Goal: Task Accomplishment & Management: Complete application form

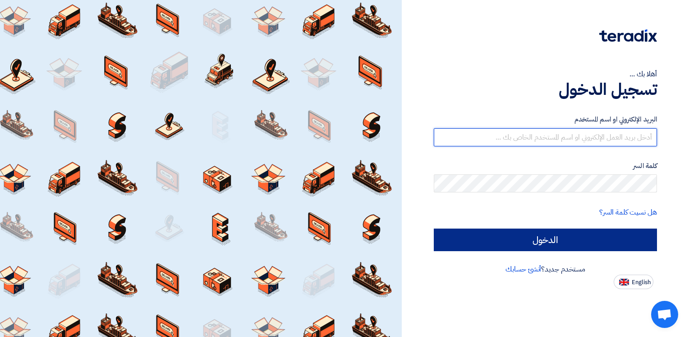
type input "[PERSON_NAME][EMAIL_ADDRESS][DOMAIN_NAME]"
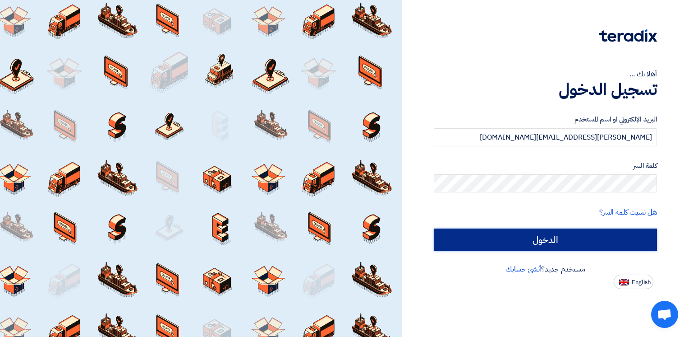
click at [574, 231] on input "الدخول" at bounding box center [545, 239] width 223 height 23
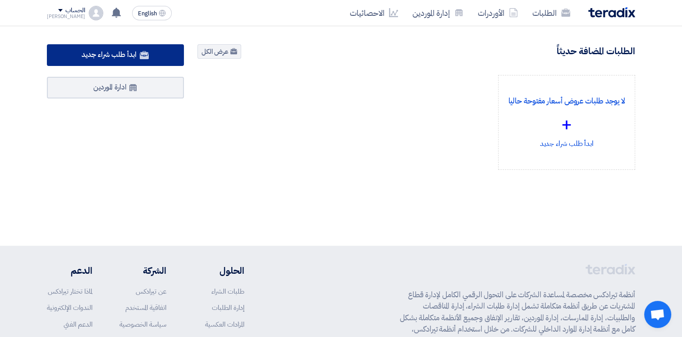
click at [133, 51] on span "ابدأ طلب شراء جديد" at bounding box center [109, 54] width 55 height 11
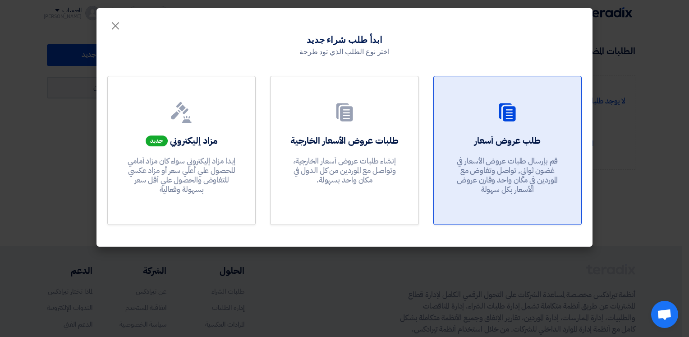
click at [526, 134] on h2 "طلب عروض أسعار" at bounding box center [508, 140] width 66 height 13
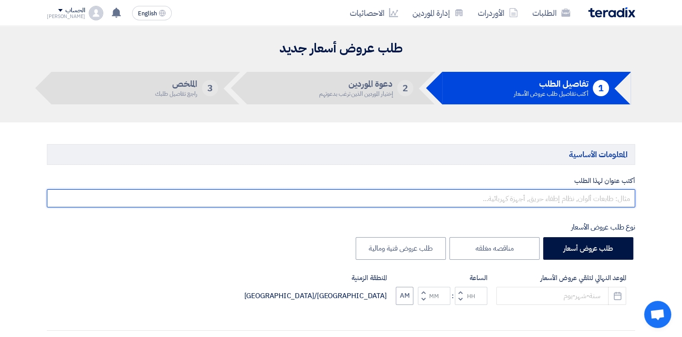
click at [609, 196] on input "text" at bounding box center [341, 198] width 589 height 18
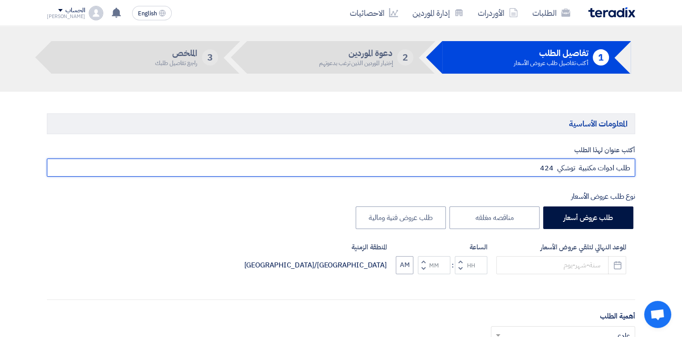
scroll to position [45, 0]
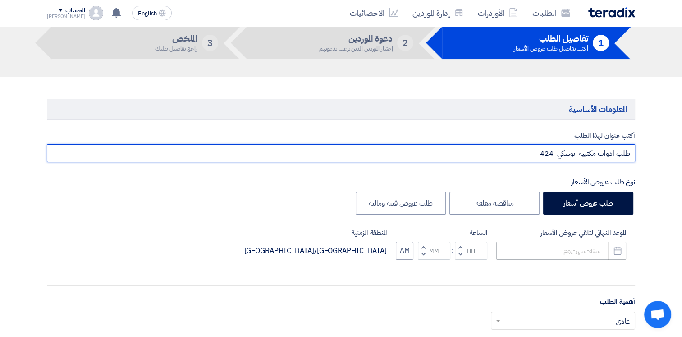
type input "طلب ادوات مكتبية توشكي 424"
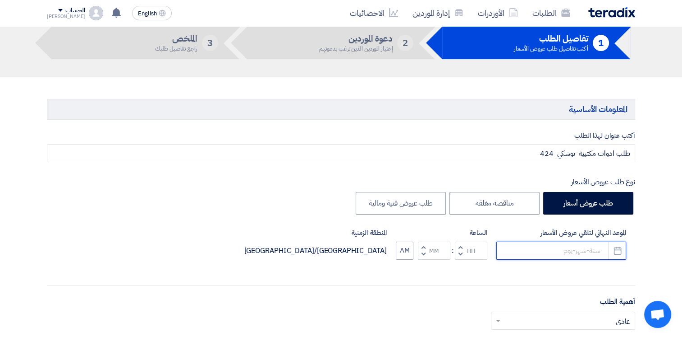
click at [594, 249] on input at bounding box center [562, 250] width 130 height 18
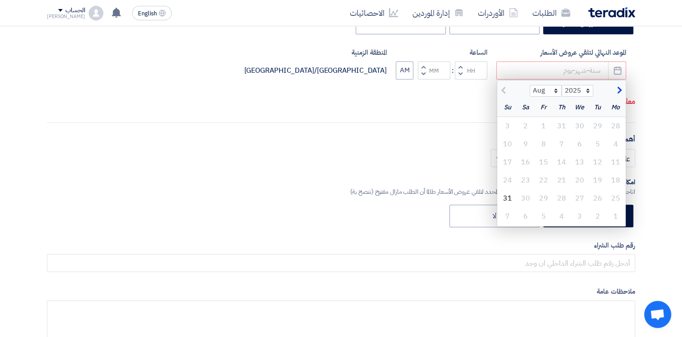
scroll to position [226, 0]
click at [577, 217] on div "3" at bounding box center [580, 216] width 18 height 18
type input "[DATE]"
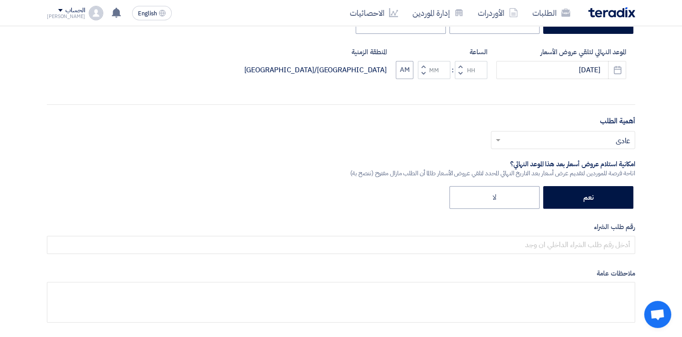
click at [463, 72] on button "Decrement hours" at bounding box center [460, 73] width 11 height 11
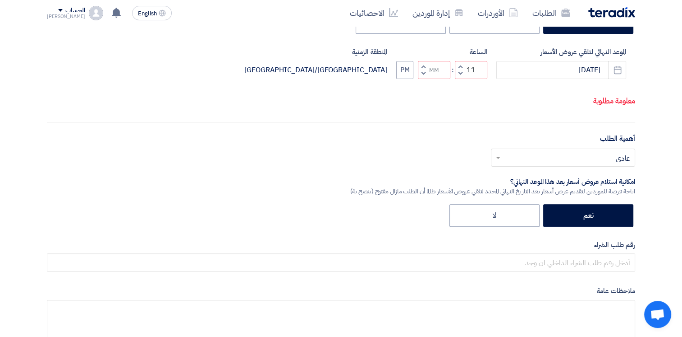
click at [462, 64] on button "Increment hours" at bounding box center [460, 66] width 11 height 11
click at [409, 70] on button "AM" at bounding box center [405, 70] width 18 height 18
click at [405, 72] on button "PM" at bounding box center [404, 70] width 17 height 18
click at [422, 73] on span "button" at bounding box center [423, 73] width 3 height 7
type input "11"
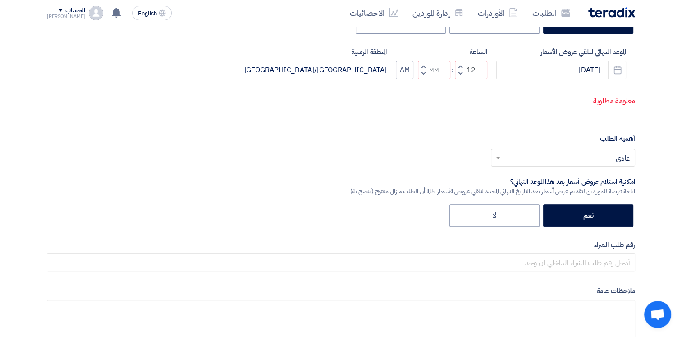
type input "59"
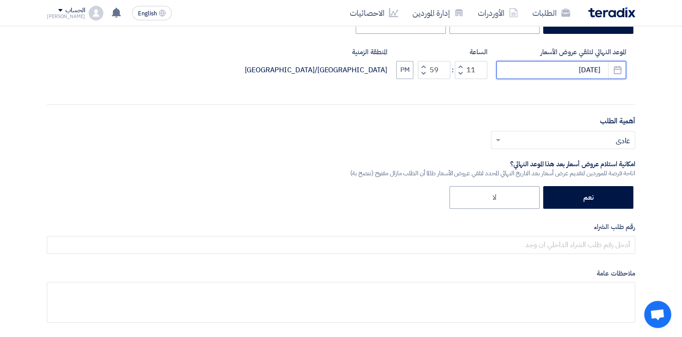
drag, startPoint x: 554, startPoint y: 70, endPoint x: 641, endPoint y: 69, distance: 86.6
click at [640, 69] on div "أكتب عنوان لهذا الطلب طلب ادوات مكتبية توشكي 424 نوع طلب عروض الأسعار طلب عروض …" at bounding box center [341, 143] width 602 height 387
click at [461, 72] on span "button" at bounding box center [460, 73] width 3 height 7
click at [460, 65] on span "button" at bounding box center [460, 66] width 3 height 7
type input "11"
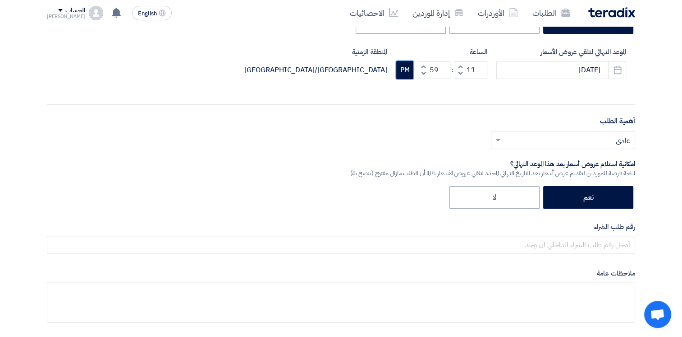
click at [404, 71] on button "PM" at bounding box center [404, 70] width 17 height 18
click at [404, 72] on button "AM" at bounding box center [405, 70] width 18 height 18
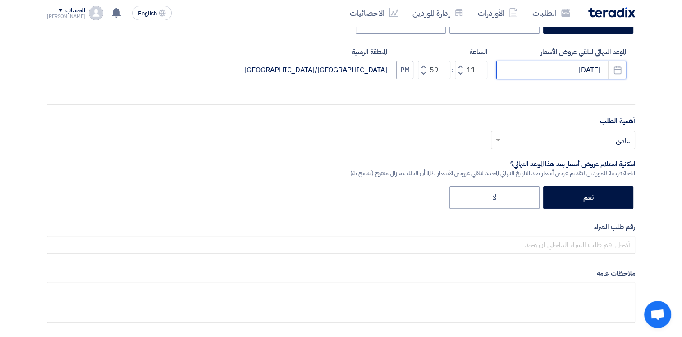
click at [554, 71] on input "[DATE]" at bounding box center [562, 70] width 130 height 18
select select "9"
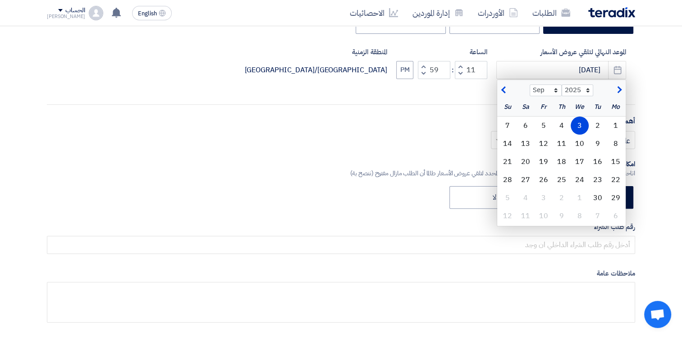
click at [559, 124] on div "4" at bounding box center [562, 125] width 18 height 18
type input "[DATE]"
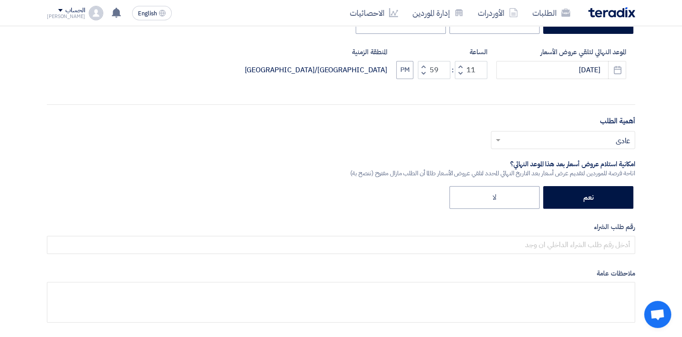
click at [604, 136] on input "text" at bounding box center [568, 140] width 126 height 15
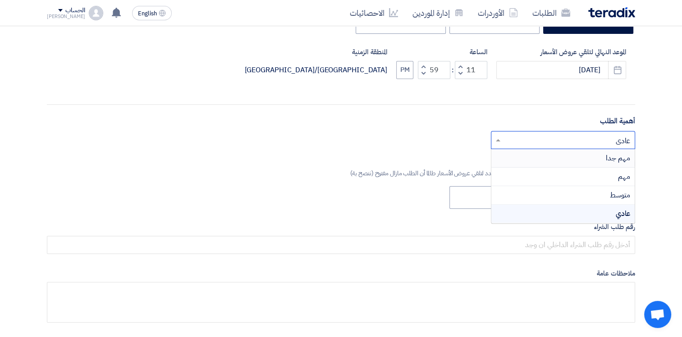
click at [617, 159] on span "مهم جدا" at bounding box center [618, 157] width 24 height 11
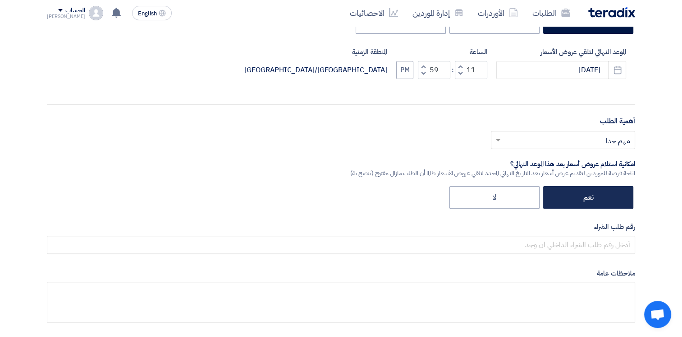
drag, startPoint x: 593, startPoint y: 197, endPoint x: 601, endPoint y: 197, distance: 8.1
click at [595, 196] on label "نعم" at bounding box center [589, 197] width 90 height 23
click at [594, 196] on input "نعم" at bounding box center [591, 197] width 6 height 6
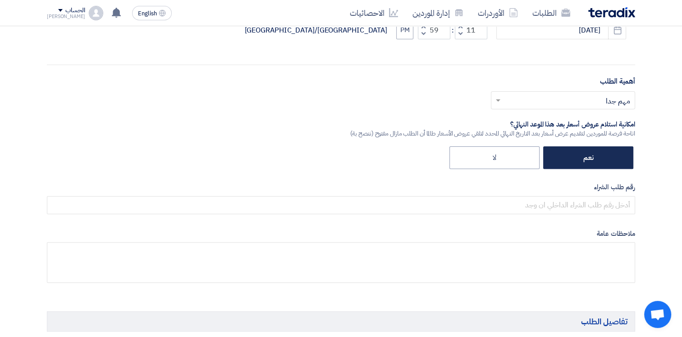
scroll to position [316, 0]
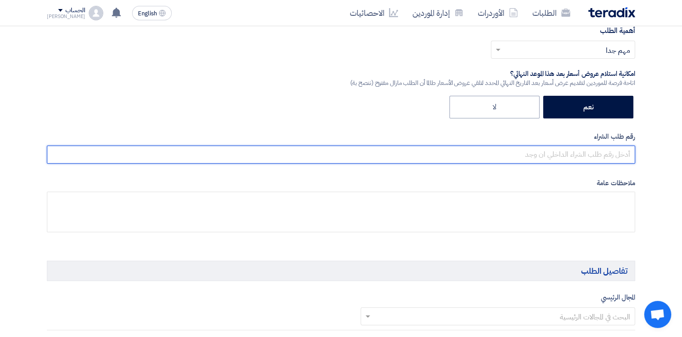
click at [621, 158] on input "text" at bounding box center [341, 154] width 589 height 18
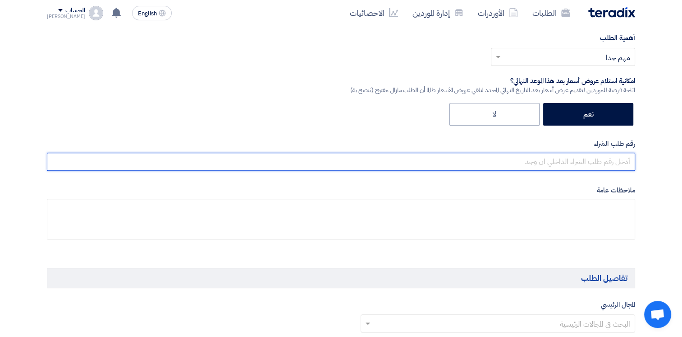
scroll to position [361, 0]
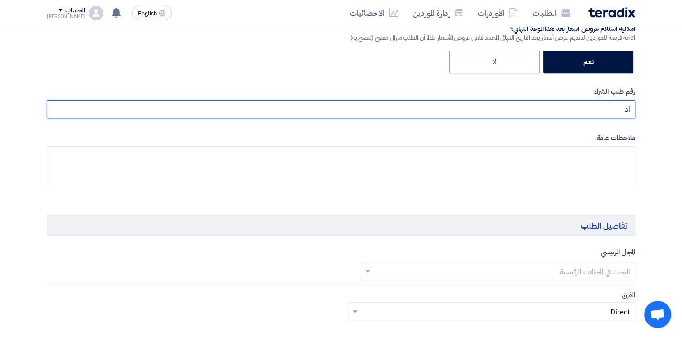
type input "ا"
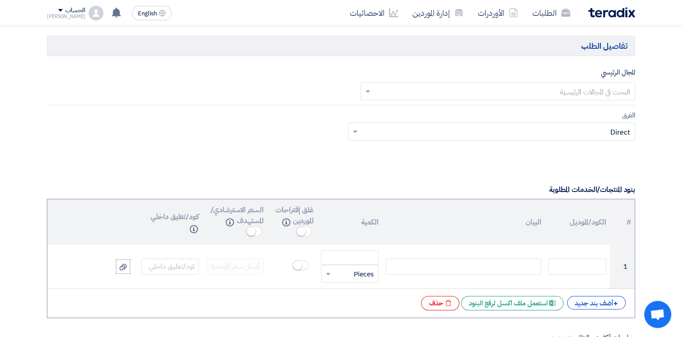
scroll to position [541, 0]
type input "273-25"
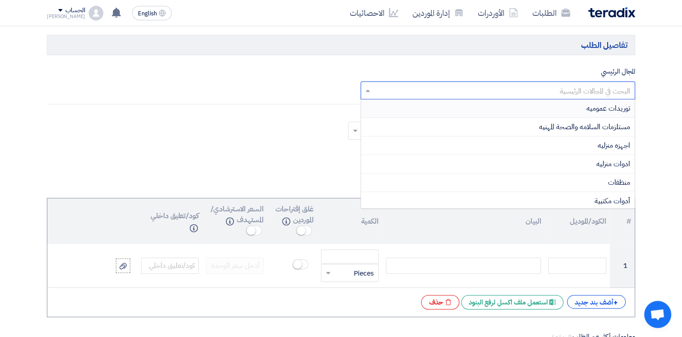
click at [609, 92] on input "text" at bounding box center [503, 90] width 257 height 15
click at [620, 196] on span "أدوات مكتبية" at bounding box center [613, 200] width 36 height 11
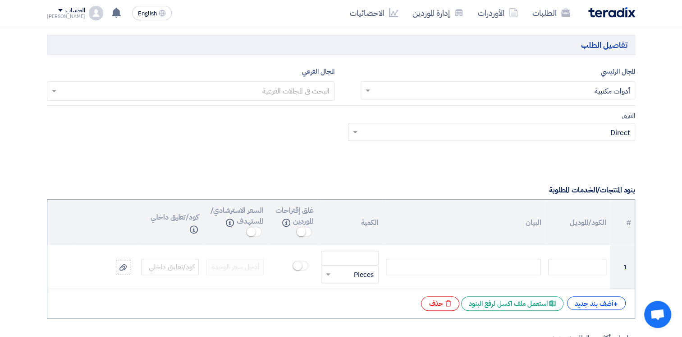
click at [304, 86] on input "text" at bounding box center [190, 91] width 279 height 15
click at [310, 109] on div "No items found" at bounding box center [190, 110] width 287 height 18
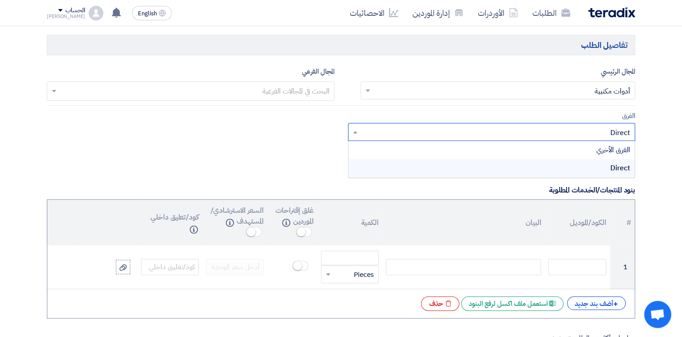
click at [576, 123] on div "Teams.. × Direct ×" at bounding box center [492, 132] width 288 height 18
click at [615, 166] on span "Direct" at bounding box center [621, 167] width 20 height 11
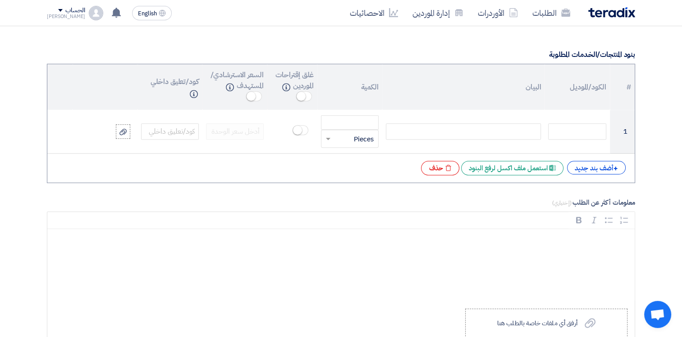
scroll to position [722, 0]
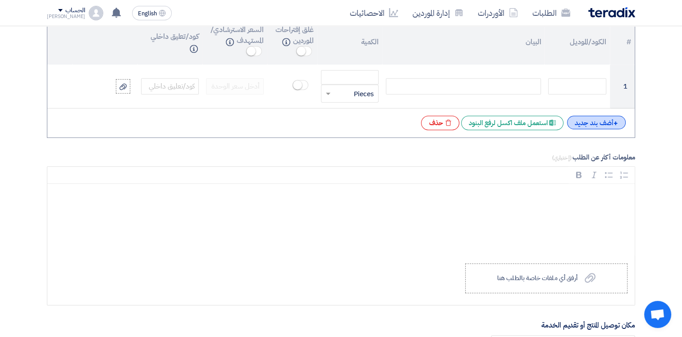
click at [595, 120] on div "+ أضف بند جديد" at bounding box center [596, 122] width 59 height 14
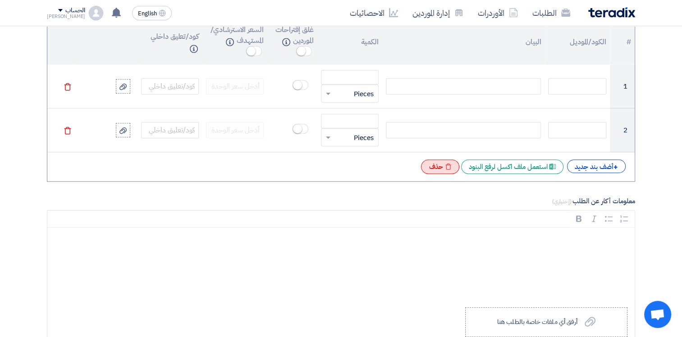
click at [440, 165] on div "Excel file حذف" at bounding box center [440, 166] width 38 height 14
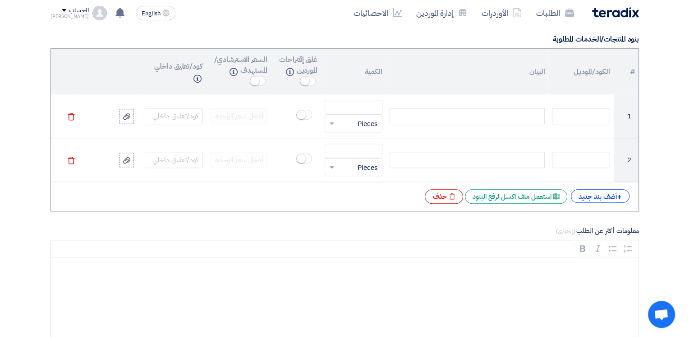
scroll to position [677, 0]
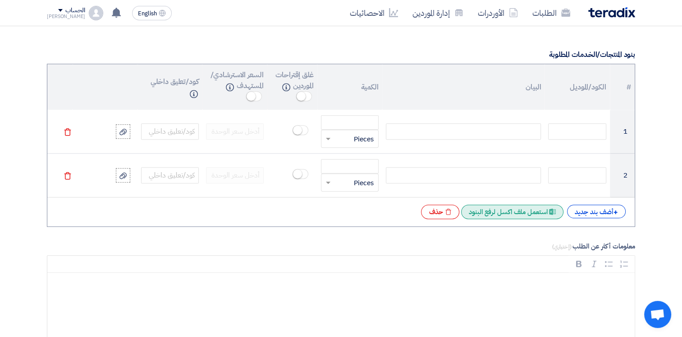
click at [486, 213] on div "Excel file استعمل ملف اكسل لرفع البنود" at bounding box center [512, 211] width 102 height 14
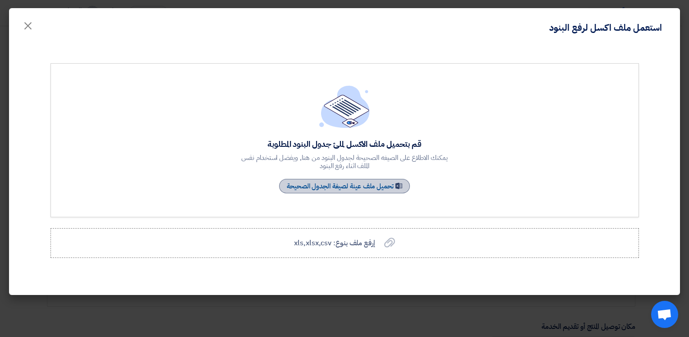
click at [341, 180] on link "Sample Sheet تحميل ملف عينة لصيغة الجدول الصحيحة" at bounding box center [344, 186] width 131 height 14
click at [350, 237] on span "إرفع ملف بنوع: xls,xlsx,csv" at bounding box center [334, 242] width 81 height 11
click at [0, 0] on input "إرفع ملف بنوع: xls,xlsx,csv إرفع ملف بنوع: xls,xlsx,csv" at bounding box center [0, 0] width 0 height 0
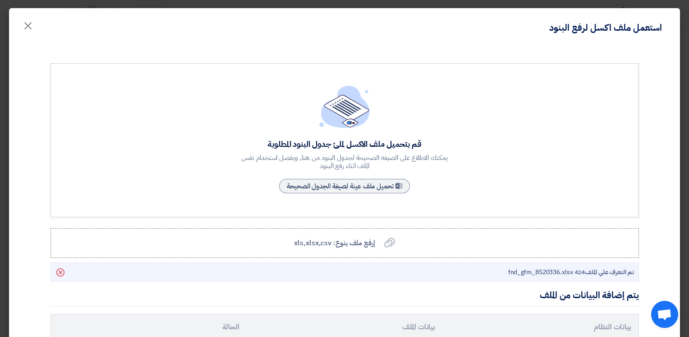
scroll to position [263, 0]
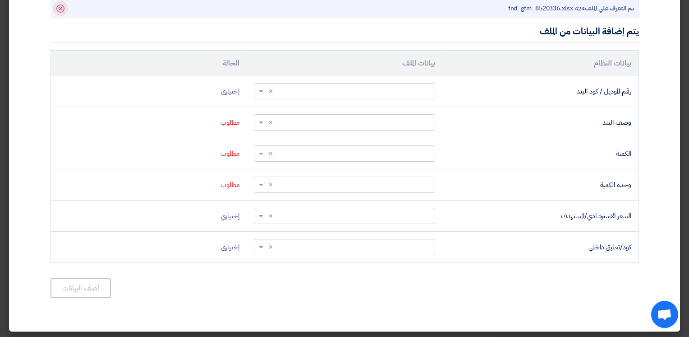
click at [65, 8] on icon "Delete" at bounding box center [60, 8] width 15 height 15
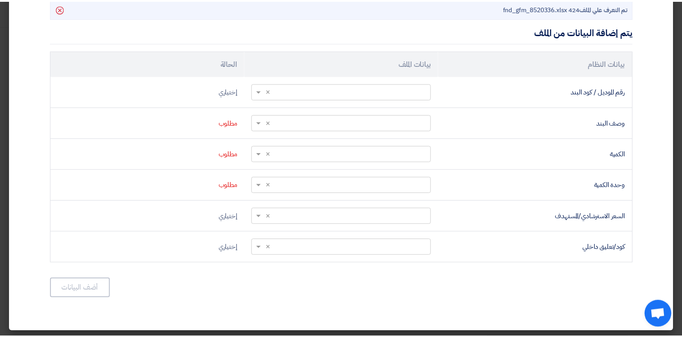
scroll to position [0, 0]
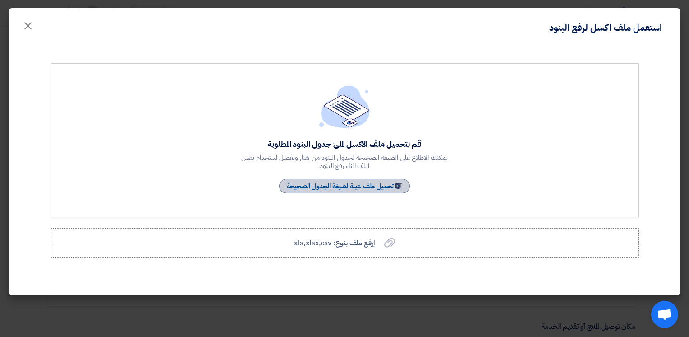
click at [396, 186] on link "Sample Sheet تحميل ملف عينة لصيغة الجدول الصحيحة" at bounding box center [344, 186] width 131 height 14
click at [389, 245] on icon "إرفع ملف بنوع: xls,xlsx,csv" at bounding box center [389, 242] width 11 height 11
click at [0, 0] on input "إرفع ملف بنوع: xls,xlsx,csv إرفع ملف بنوع: xls,xlsx,csv" at bounding box center [0, 0] width 0 height 0
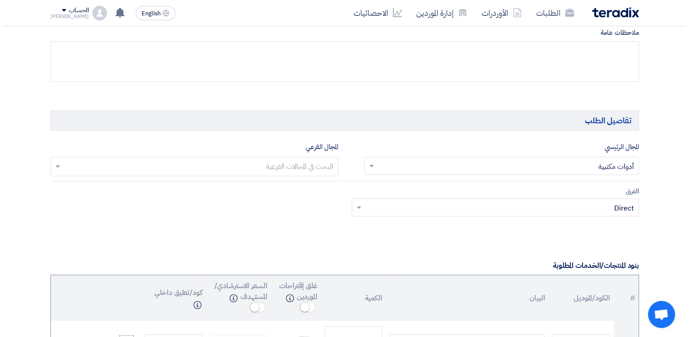
scroll to position [632, 0]
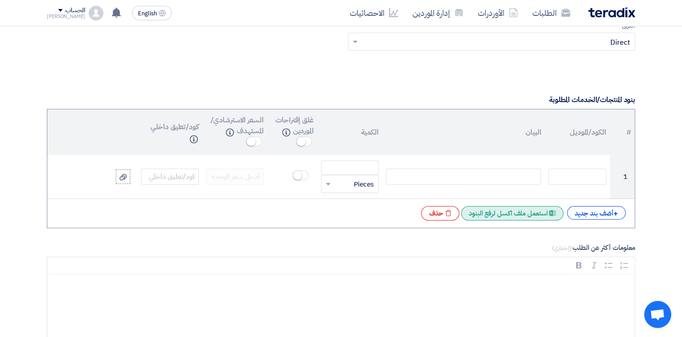
click at [544, 214] on div "Excel file استعمل ملف اكسل لرفع البنود" at bounding box center [512, 213] width 102 height 14
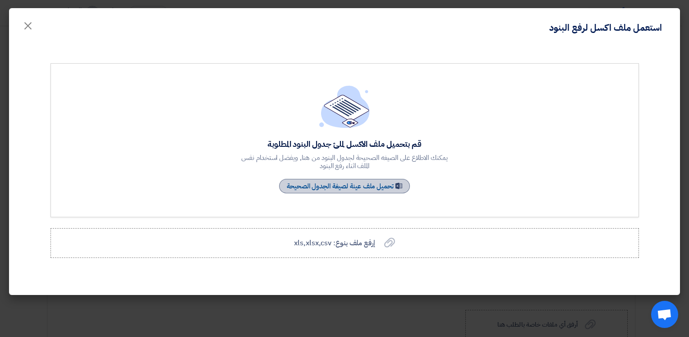
click at [332, 184] on link "Sample Sheet تحميل ملف عينة لصيغة الجدول الصحيحة" at bounding box center [344, 186] width 131 height 14
click at [364, 243] on span "إرفع ملف بنوع: xls,xlsx,csv" at bounding box center [334, 242] width 81 height 11
click at [0, 0] on input "إرفع ملف بنوع: xls,xlsx,csv إرفع ملف بنوع: xls,xlsx,csv" at bounding box center [0, 0] width 0 height 0
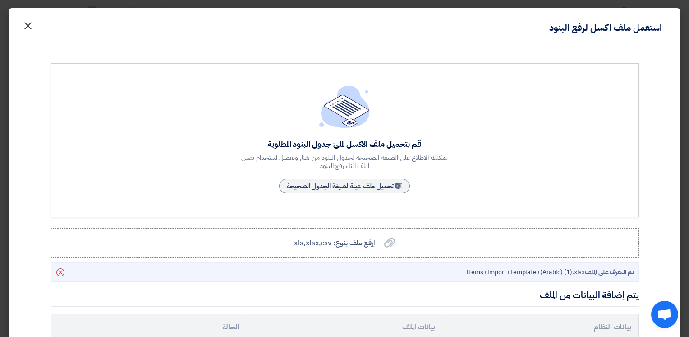
click at [33, 25] on span "×" at bounding box center [28, 25] width 11 height 27
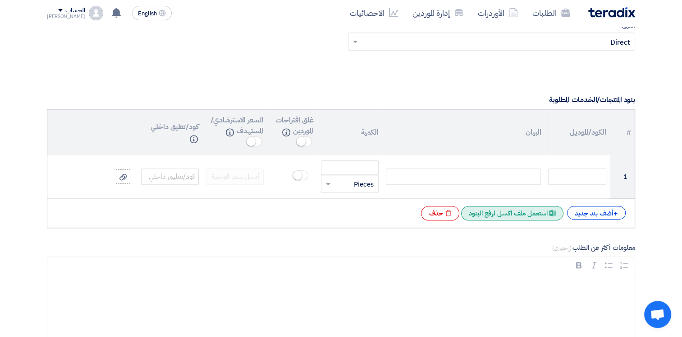
click at [521, 216] on div "Excel file استعمل ملف اكسل لرفع البنود" at bounding box center [512, 213] width 102 height 14
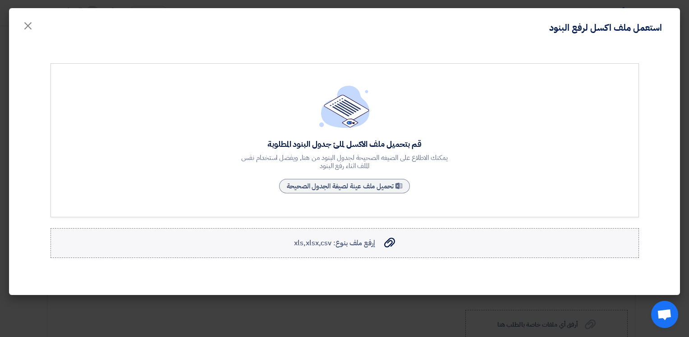
click at [393, 246] on icon "إرفع ملف بنوع: xls,xlsx,csv" at bounding box center [389, 242] width 11 height 11
click at [0, 0] on input "إرفع ملف بنوع: xls,xlsx,csv إرفع ملف بنوع: xls,xlsx,csv" at bounding box center [0, 0] width 0 height 0
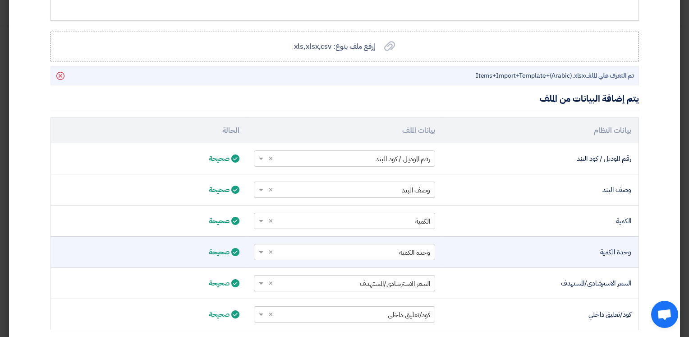
scroll to position [263, 0]
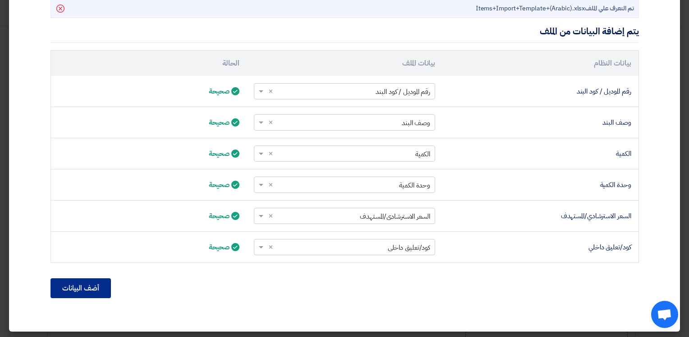
click at [84, 288] on button "أضف البيانات" at bounding box center [81, 288] width 60 height 20
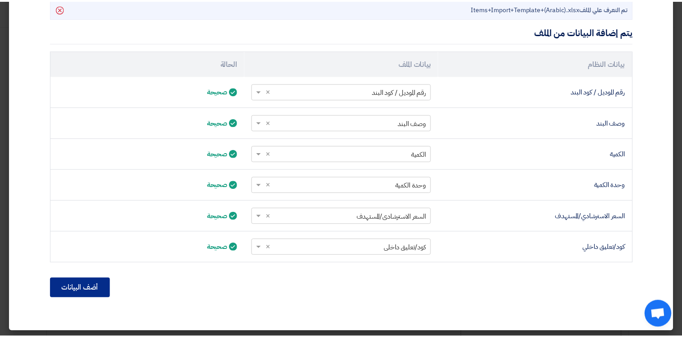
scroll to position [168, 0]
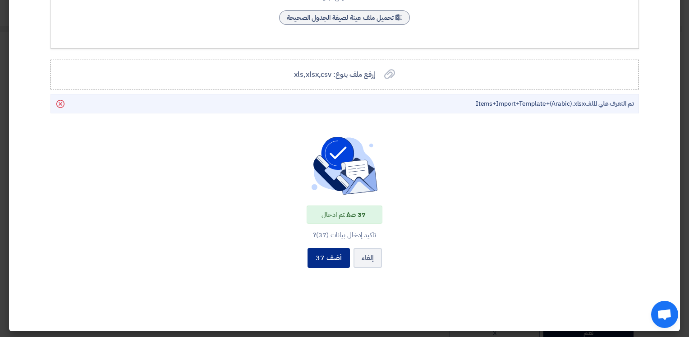
click at [336, 259] on button "أضف 37" at bounding box center [329, 258] width 42 height 20
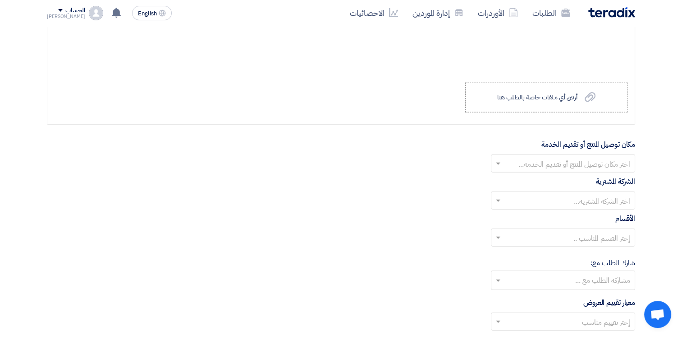
scroll to position [2481, 0]
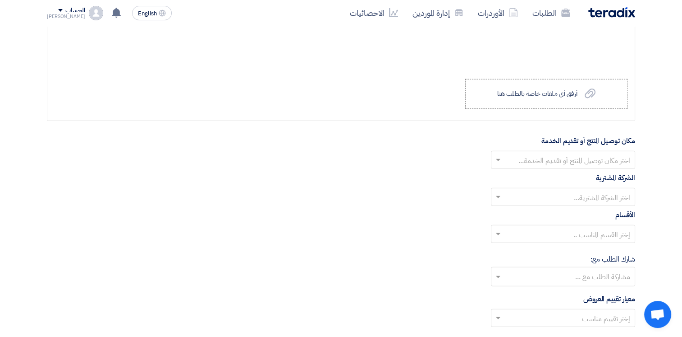
click at [610, 157] on input "text" at bounding box center [568, 160] width 126 height 15
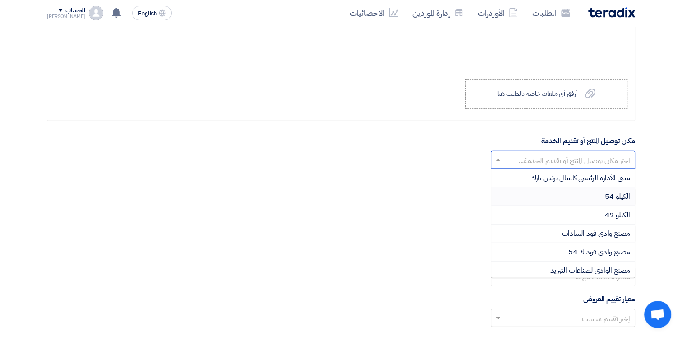
click at [622, 191] on span "الكيلو 54" at bounding box center [617, 196] width 25 height 11
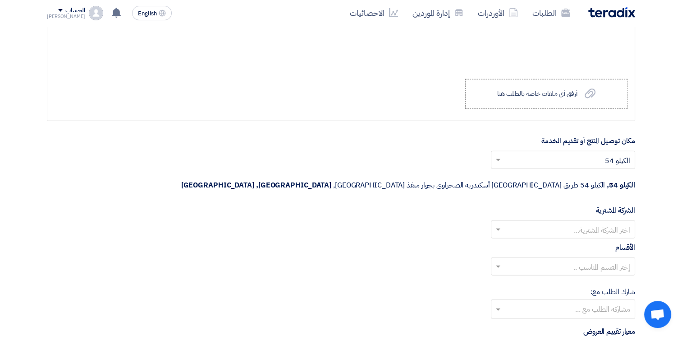
click at [618, 223] on input "text" at bounding box center [568, 230] width 126 height 15
click at [622, 242] on span "Wadi Group وادي جروب" at bounding box center [594, 247] width 72 height 11
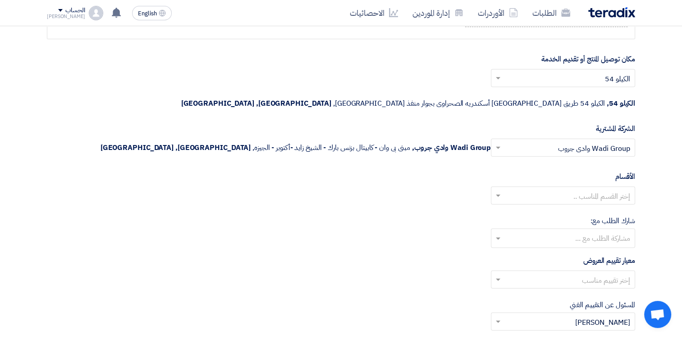
scroll to position [2571, 0]
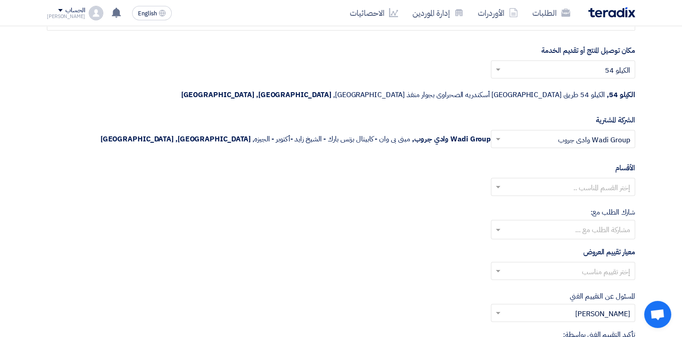
click at [620, 180] on input "text" at bounding box center [568, 187] width 126 height 15
click at [630, 199] on span "--" at bounding box center [627, 204] width 5 height 11
click at [622, 223] on input "text" at bounding box center [562, 230] width 135 height 15
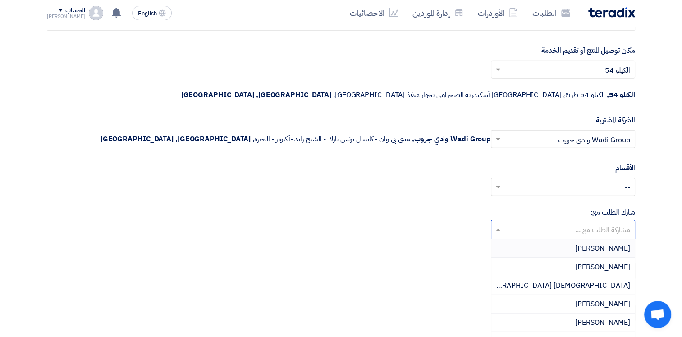
click at [426, 208] on div "شارك الطلب مع: مشاركة الطلب مع ... [PERSON_NAME] [PERSON_NAME] Adham [GEOGRAPHI…" at bounding box center [341, 223] width 589 height 32
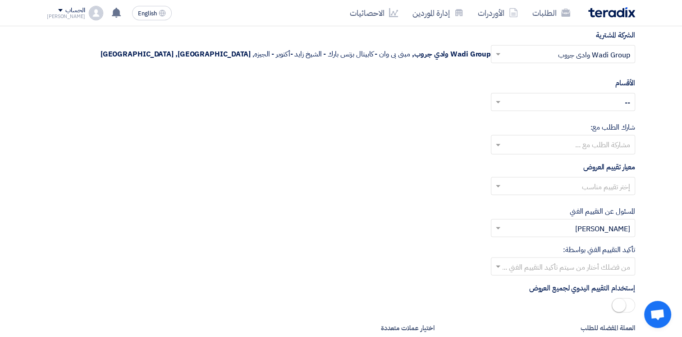
scroll to position [2661, 0]
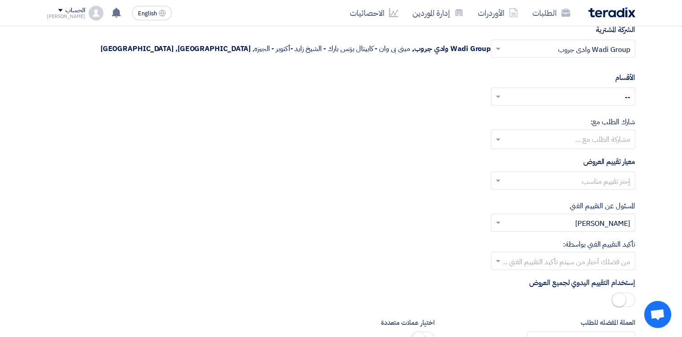
click at [570, 174] on input "text" at bounding box center [568, 181] width 126 height 15
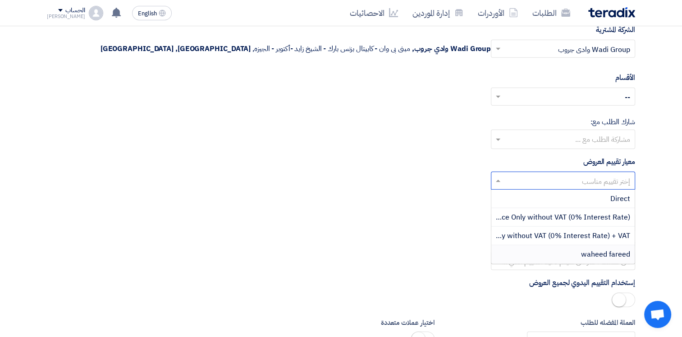
click at [616, 249] on span "waheed fareed" at bounding box center [605, 254] width 49 height 11
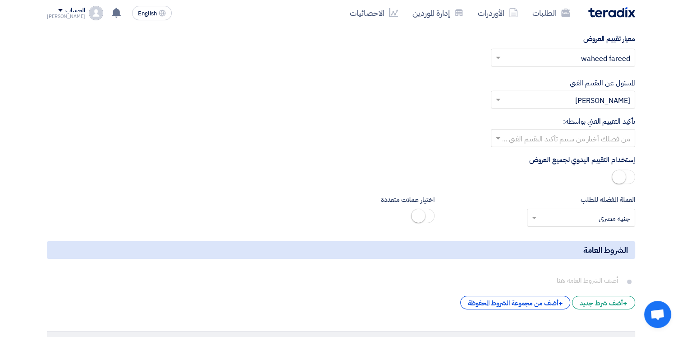
scroll to position [2797, 0]
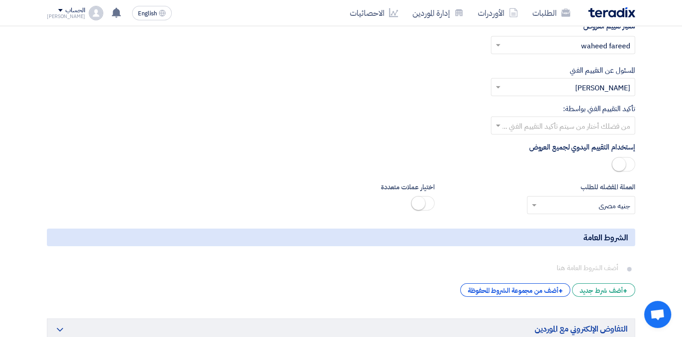
click at [612, 119] on input "text" at bounding box center [568, 126] width 126 height 15
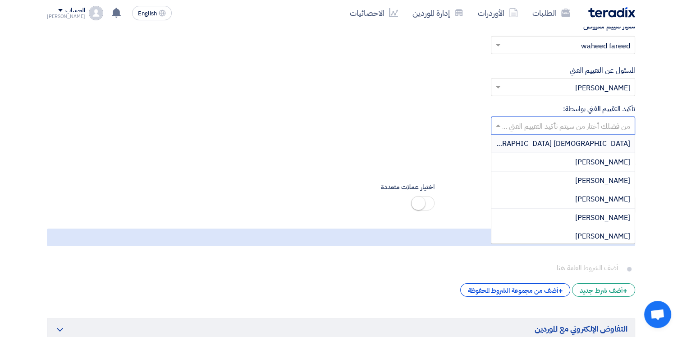
click at [383, 103] on div "تأكيد التقييم الفني بواسطة: من فضلك أختار من سيتم تأكيد التقييم الفني ... Adham…" at bounding box center [341, 118] width 589 height 31
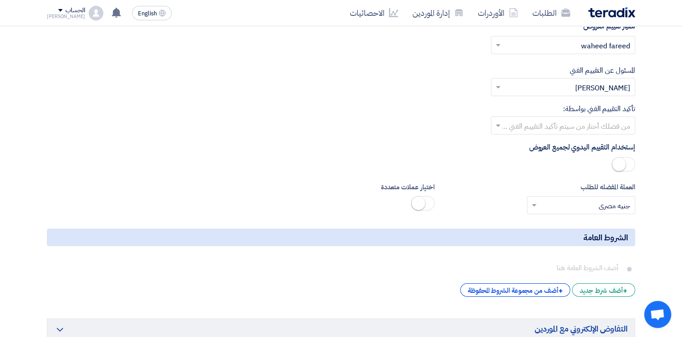
click at [624, 157] on small at bounding box center [620, 164] width 14 height 14
click at [630, 157] on small at bounding box center [629, 164] width 14 height 14
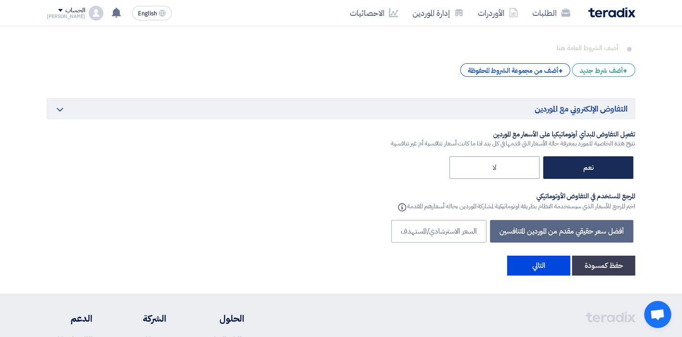
scroll to position [3022, 0]
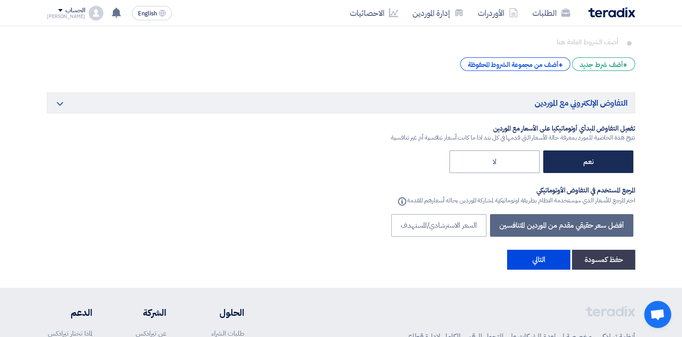
click at [603, 150] on label "نعم" at bounding box center [589, 161] width 90 height 23
click at [594, 158] on input "نعم" at bounding box center [591, 161] width 6 height 6
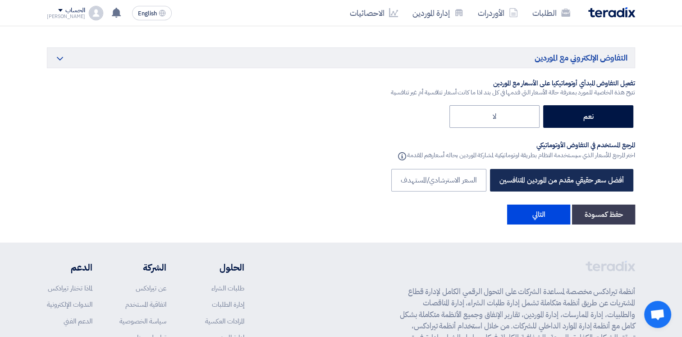
click at [593, 169] on label "أفضل سعر حقيقي مقدم من الموردين المتنافسين" at bounding box center [561, 180] width 143 height 23
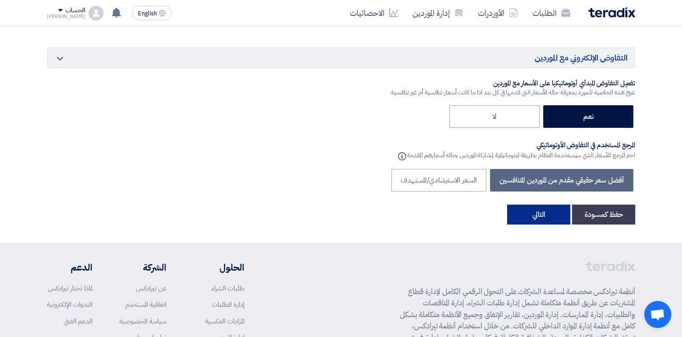
click at [526, 204] on button "التالي" at bounding box center [538, 214] width 63 height 20
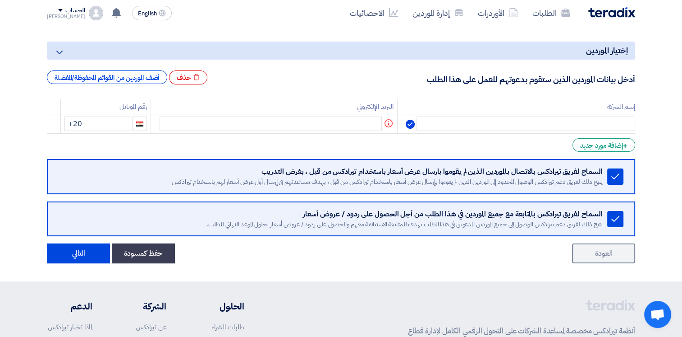
scroll to position [135, 0]
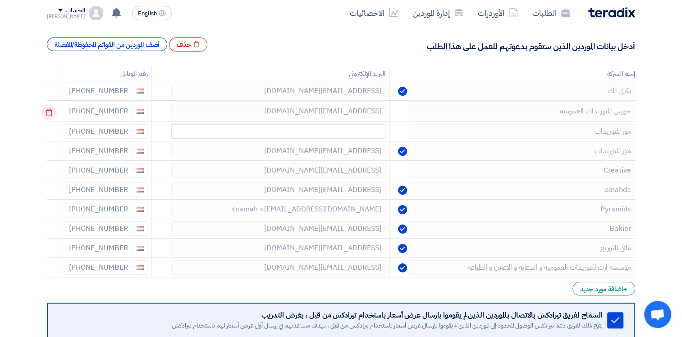
click at [51, 113] on icon at bounding box center [48, 112] width 15 height 15
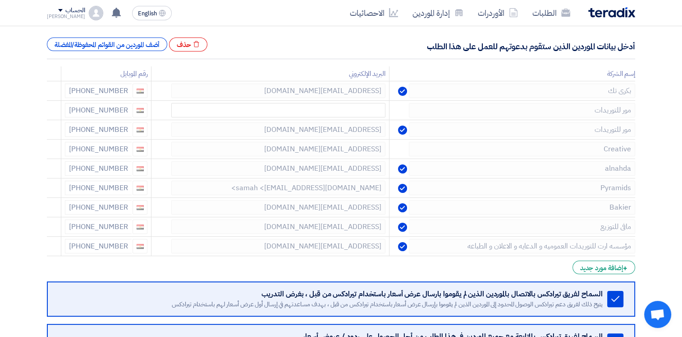
click at [0, 0] on icon at bounding box center [0, 0] width 0 height 0
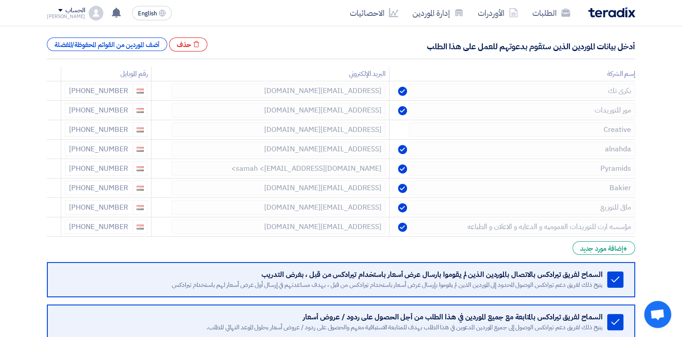
click at [0, 0] on icon at bounding box center [0, 0] width 0 height 0
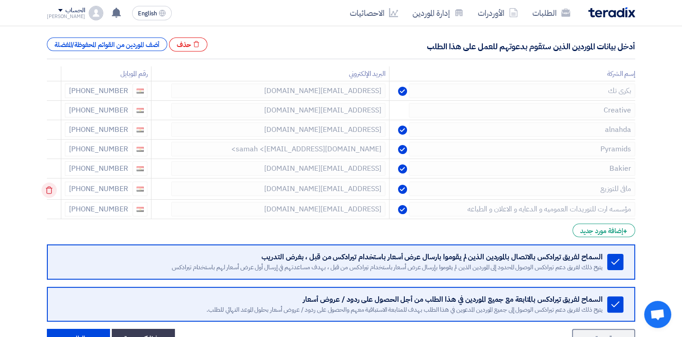
click at [53, 189] on icon at bounding box center [48, 189] width 15 height 15
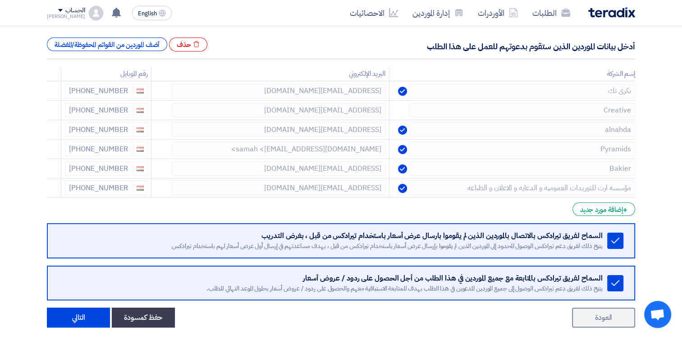
click at [52, 208] on form "إختيار الموردين Minimize/Maximize Category أدخل بيانات الموردين الذين ستقوم بدع…" at bounding box center [341, 168] width 589 height 318
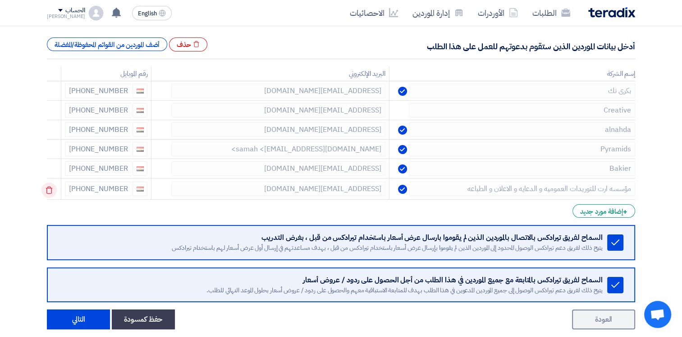
click at [52, 190] on icon at bounding box center [48, 189] width 15 height 15
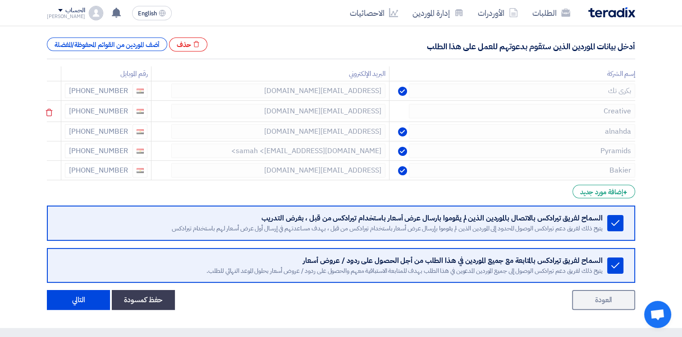
click at [404, 111] on tr "Creative [EMAIL_ADDRESS][DOMAIN_NAME] [PHONE_NUMBER]" at bounding box center [341, 111] width 589 height 21
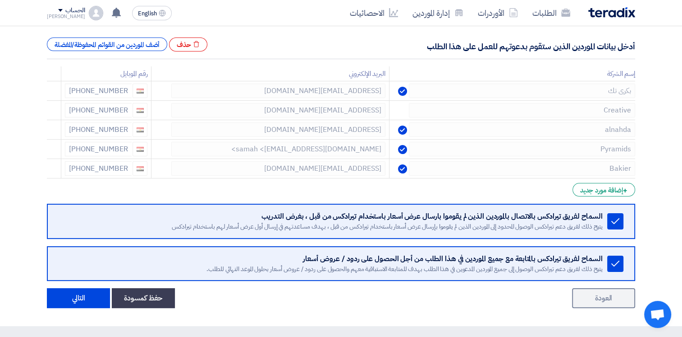
drag, startPoint x: 361, startPoint y: 110, endPoint x: 45, endPoint y: 176, distance: 323.6
click at [45, 176] on div "إختيار الموردين Minimize/Maximize Category أدخل بيانات الموردين الذين ستقوم بدع…" at bounding box center [341, 156] width 602 height 303
click at [87, 291] on button "التالي" at bounding box center [78, 298] width 63 height 20
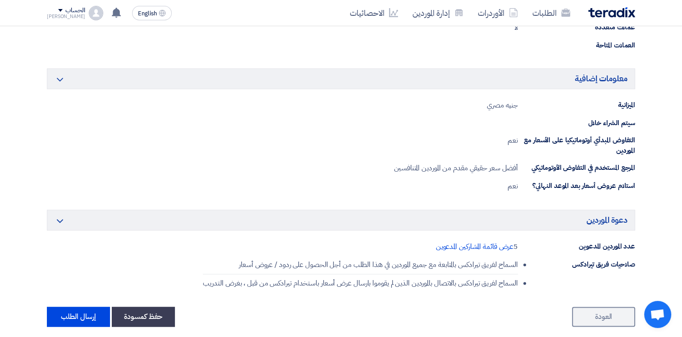
scroll to position [1398, 0]
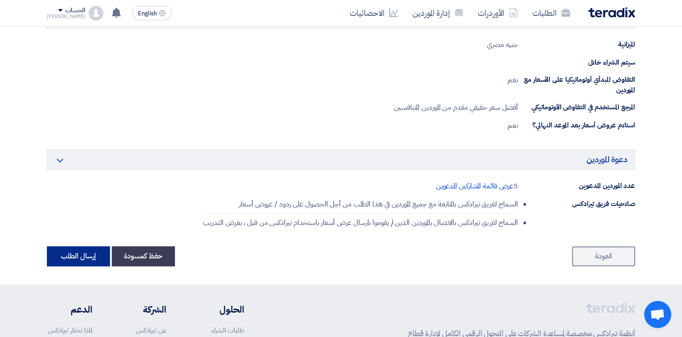
click at [69, 250] on button "إرسال الطلب" at bounding box center [78, 256] width 63 height 20
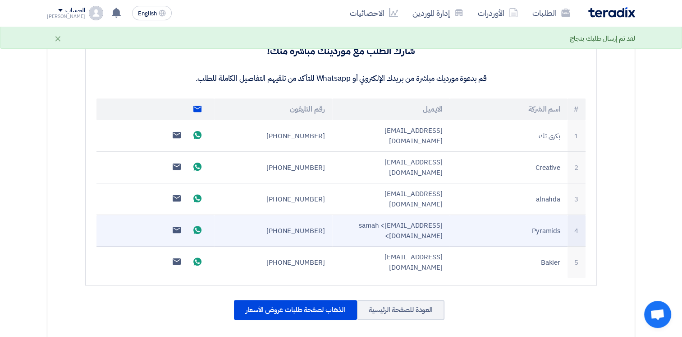
scroll to position [226, 0]
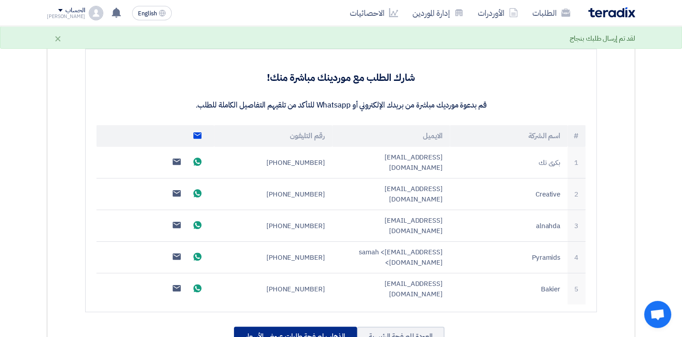
click at [319, 326] on div "الذهاب لصفحة طلبات عروض الأسعار" at bounding box center [295, 336] width 123 height 20
